Goal: Find specific page/section: Find specific page/section

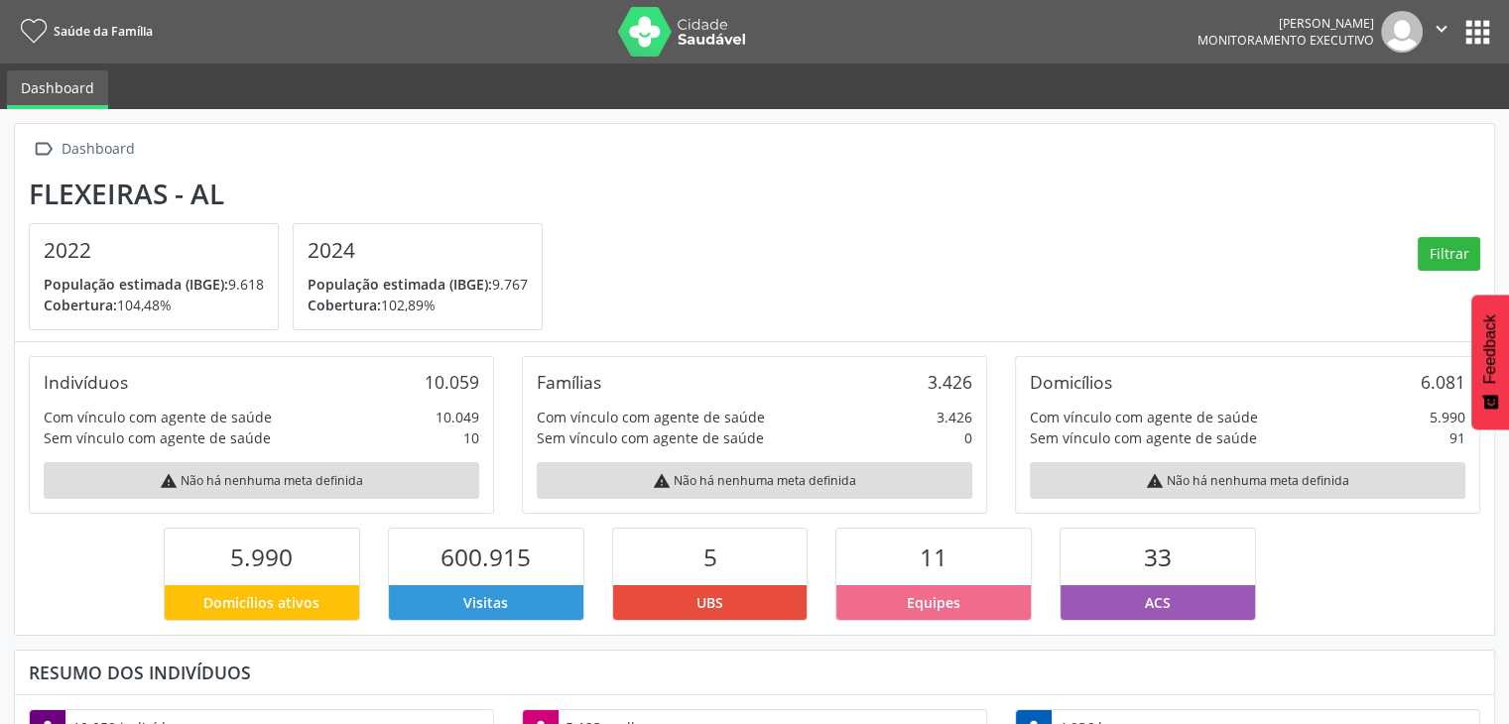
scroll to position [326, 493]
click at [1467, 30] on button "apps" at bounding box center [1478, 32] width 35 height 35
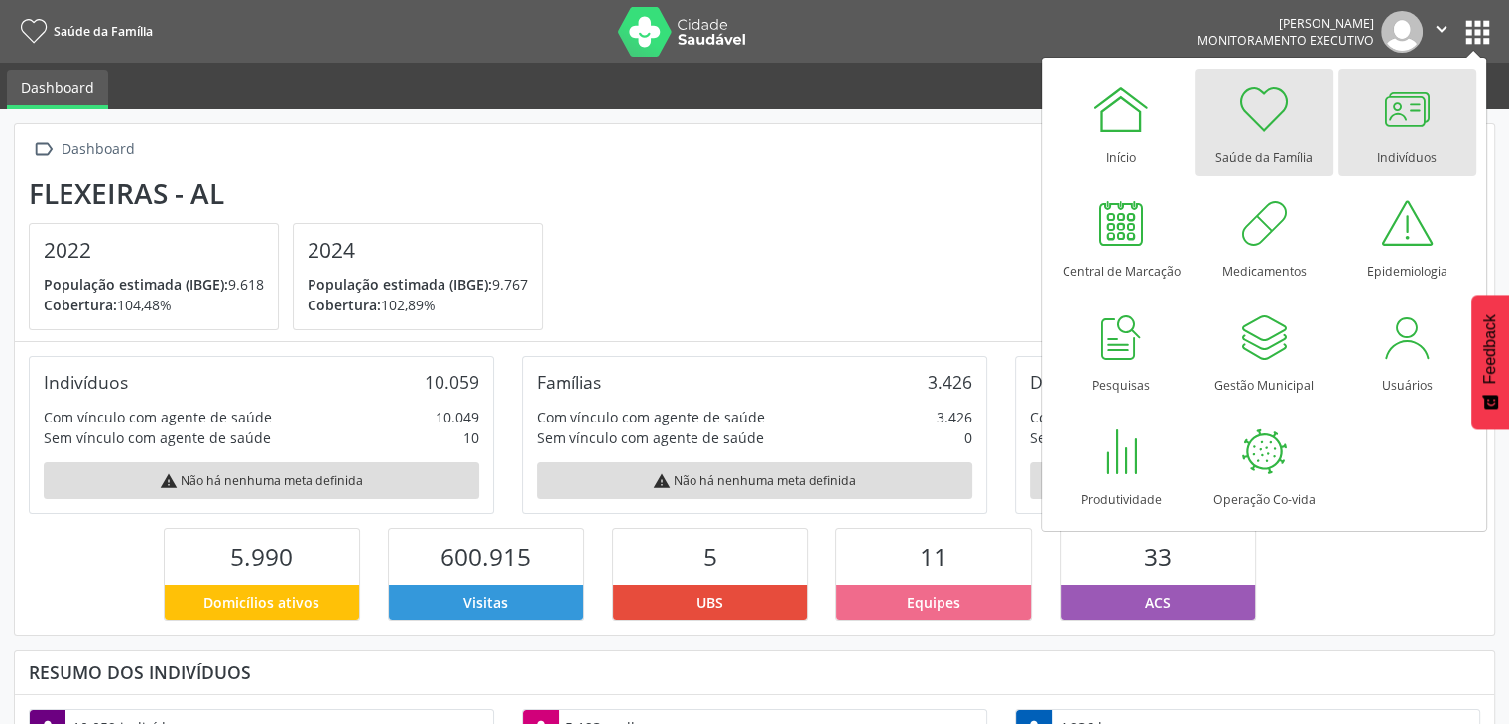
click at [1405, 140] on div "Indivíduos" at bounding box center [1407, 152] width 60 height 27
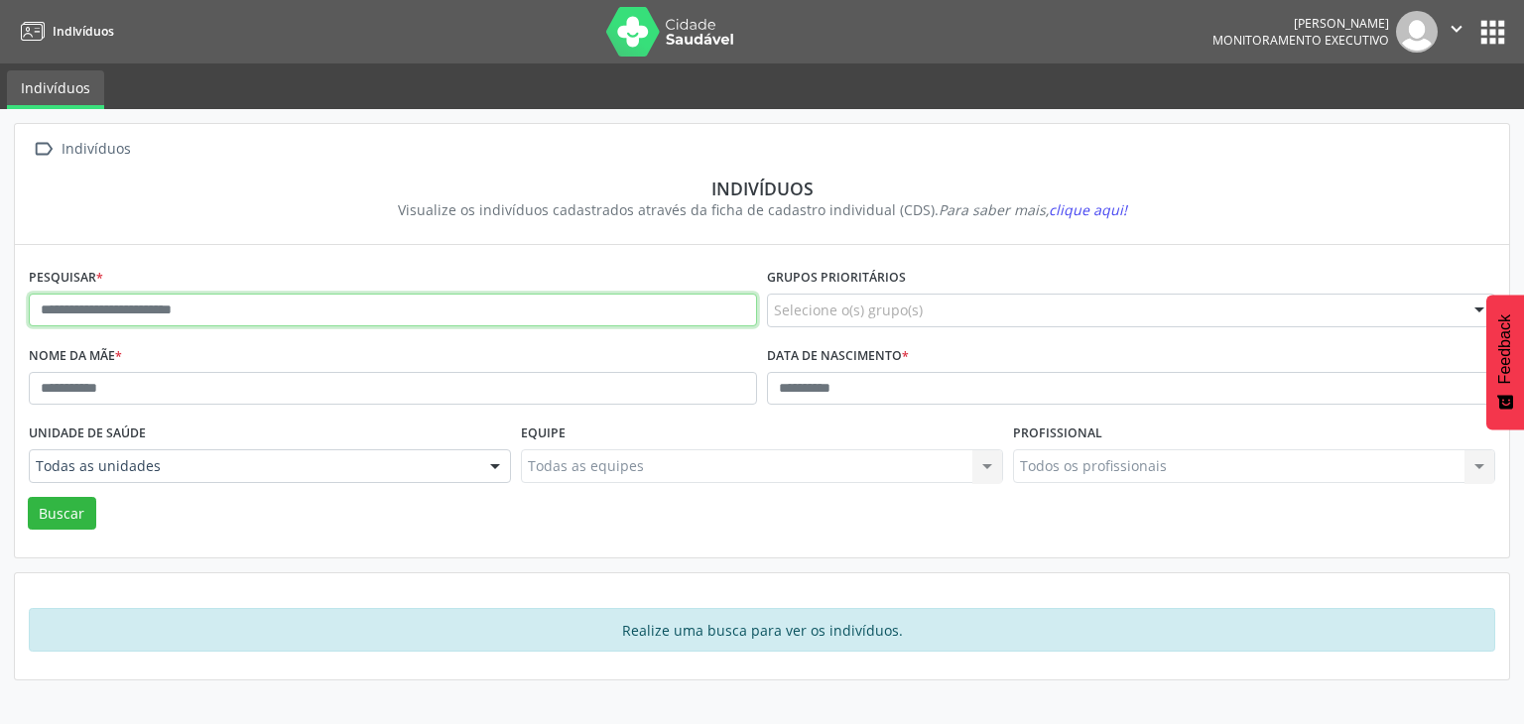
click at [250, 308] on input "text" at bounding box center [393, 311] width 728 height 34
